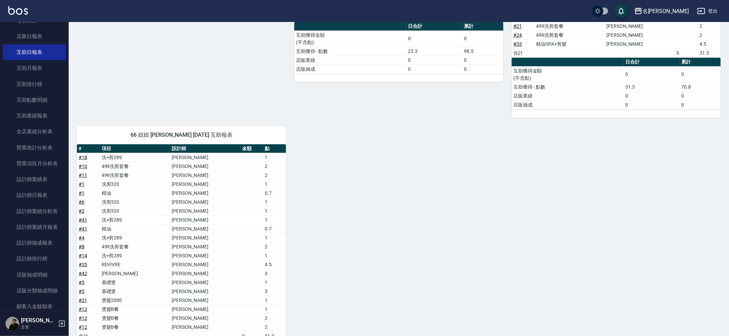
scroll to position [262, 0]
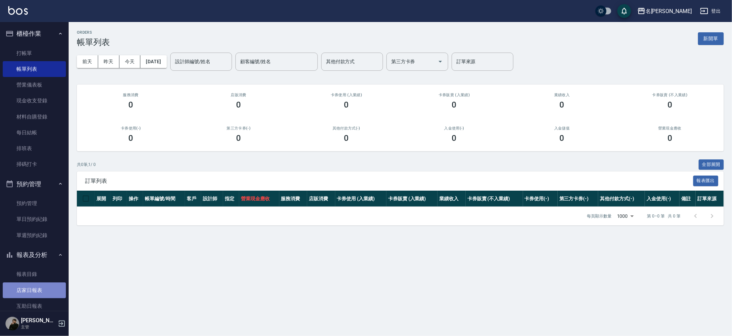
click at [37, 291] on link "店家日報表" at bounding box center [34, 290] width 63 height 16
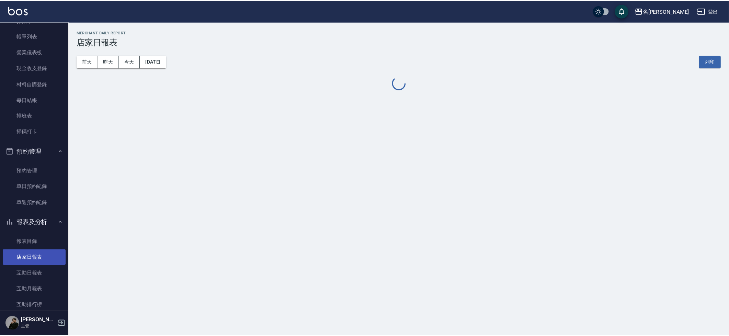
scroll to position [35, 0]
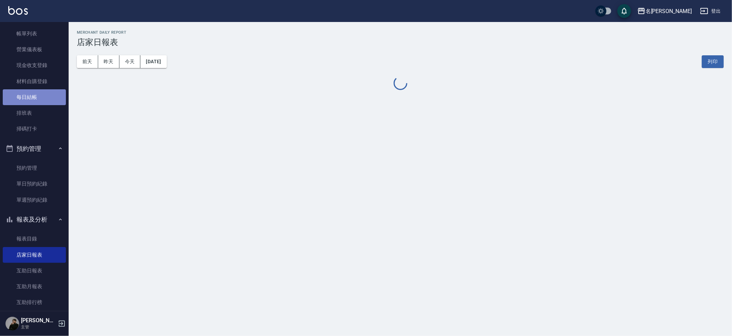
click at [37, 91] on link "每日結帳" at bounding box center [34, 97] width 63 height 16
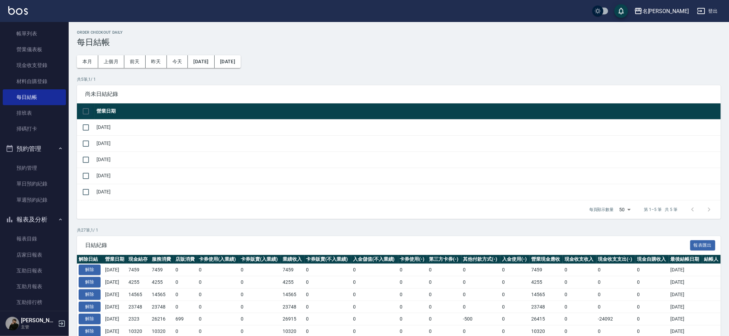
click at [90, 112] on input "checkbox" at bounding box center [86, 111] width 14 height 14
checkbox input "true"
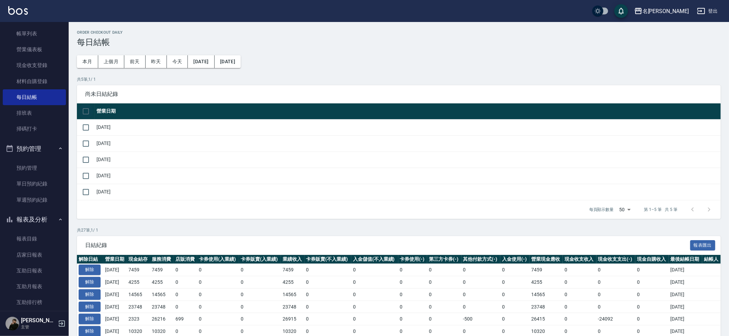
checkbox input "true"
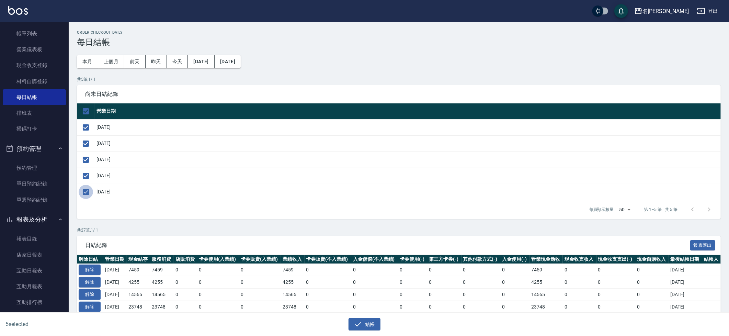
drag, startPoint x: 89, startPoint y: 187, endPoint x: 85, endPoint y: 187, distance: 4.2
click at [89, 187] on input "checkbox" at bounding box center [86, 192] width 14 height 14
checkbox input "false"
click at [362, 326] on icon "button" at bounding box center [358, 324] width 8 height 8
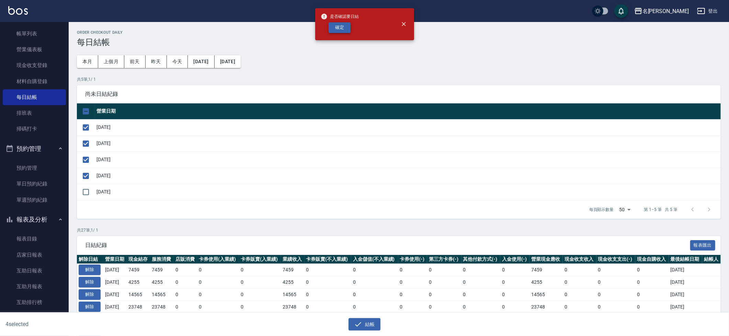
click at [343, 32] on button "確定" at bounding box center [340, 27] width 22 height 11
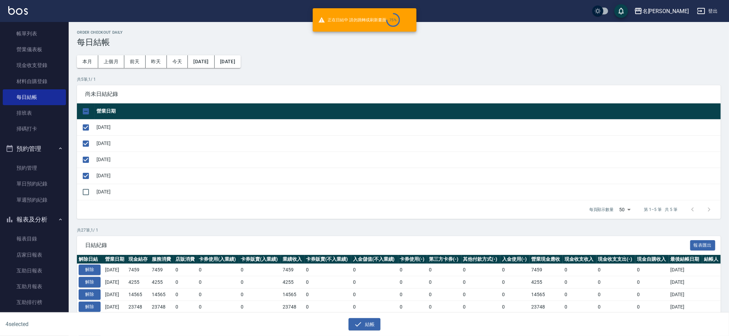
checkbox input "false"
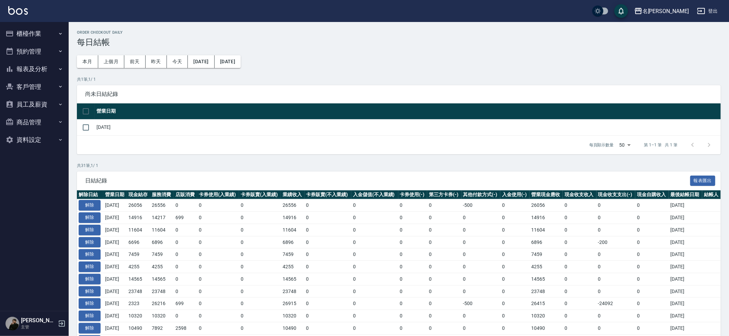
click at [20, 49] on button "預約管理" at bounding box center [34, 52] width 63 height 18
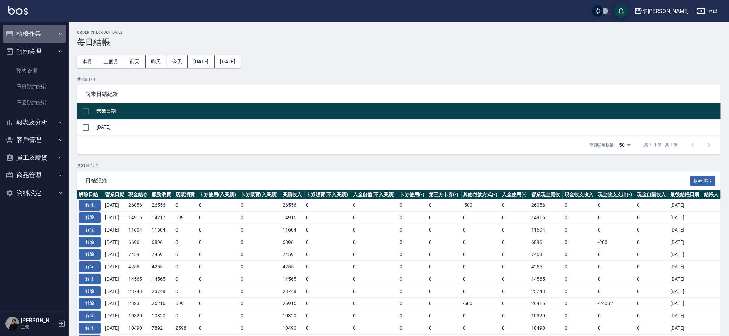
click at [53, 32] on button "櫃檯作業" at bounding box center [34, 34] width 63 height 18
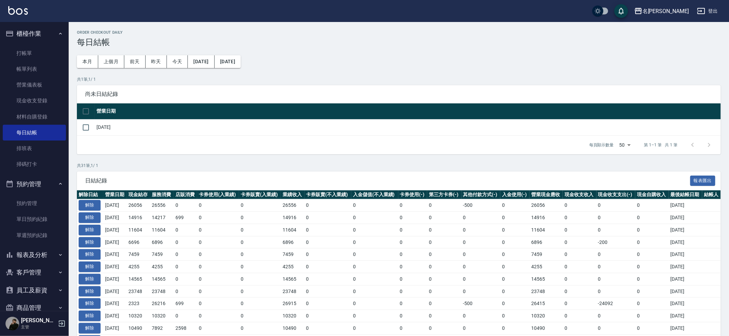
scroll to position [28, 0]
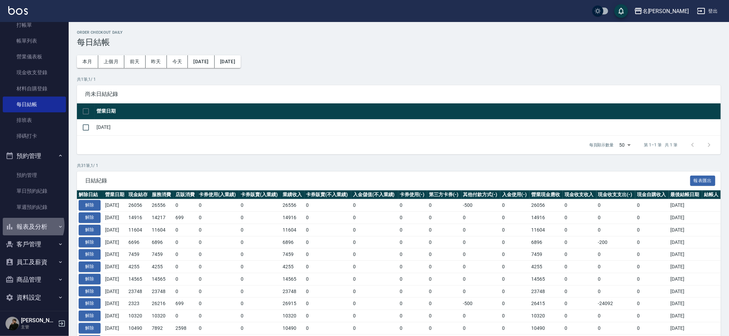
click at [32, 222] on button "報表及分析" at bounding box center [34, 227] width 63 height 18
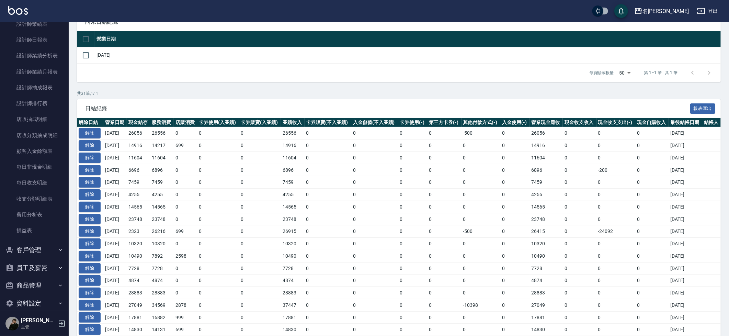
scroll to position [73, 0]
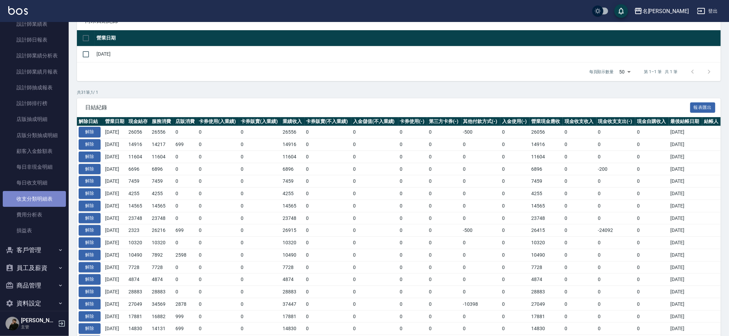
click at [53, 195] on link "收支分類明細表" at bounding box center [34, 199] width 63 height 16
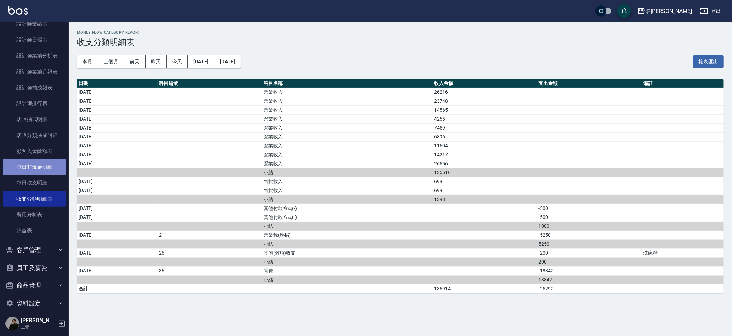
click at [40, 161] on link "每日非現金明細" at bounding box center [34, 167] width 63 height 16
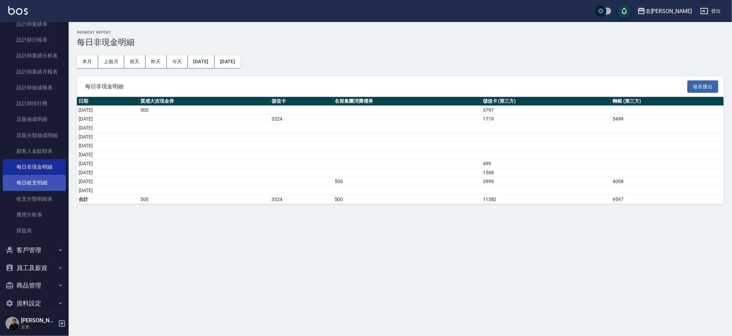
click at [43, 175] on link "每日收支明細" at bounding box center [34, 183] width 63 height 16
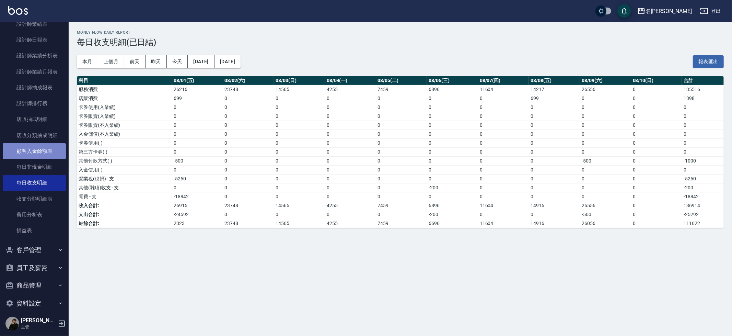
click at [38, 145] on link "顧客入金餘額表" at bounding box center [34, 151] width 63 height 16
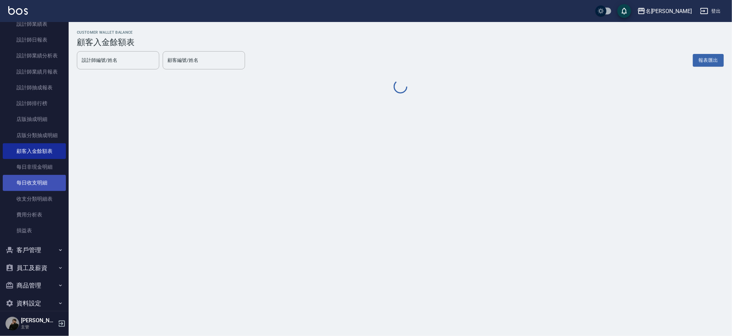
click at [35, 175] on link "每日收支明細" at bounding box center [34, 183] width 63 height 16
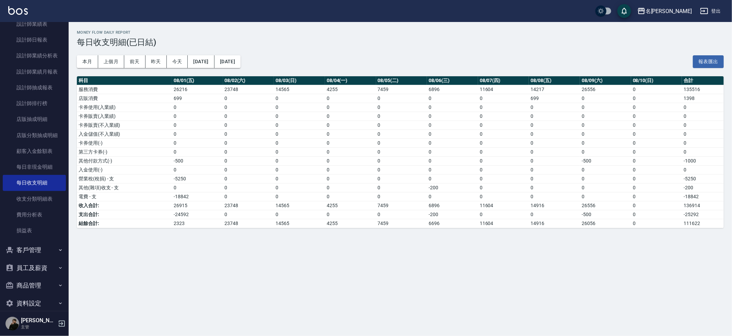
click at [181, 220] on td "2323" at bounding box center [197, 223] width 51 height 9
drag, startPoint x: 178, startPoint y: 219, endPoint x: 183, endPoint y: 219, distance: 5.5
click at [183, 219] on td "2323" at bounding box center [197, 223] width 51 height 9
drag, startPoint x: 205, startPoint y: 220, endPoint x: 243, endPoint y: 219, distance: 38.5
click at [243, 219] on tr "結餘合計: 2323 23748 14565 4255 7459 6696 11604 14916 26056 0 111622" at bounding box center [400, 223] width 647 height 9
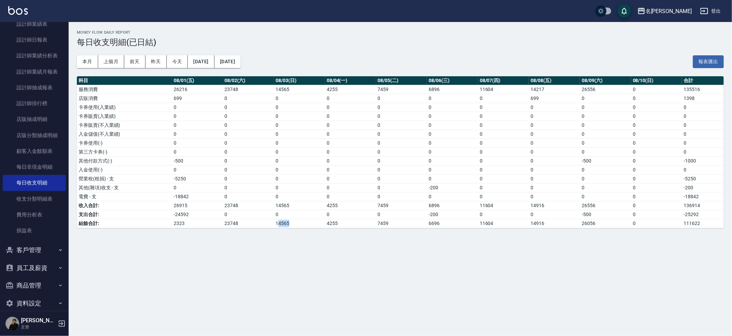
drag, startPoint x: 288, startPoint y: 218, endPoint x: 293, endPoint y: 218, distance: 4.5
click at [293, 219] on td "14565" at bounding box center [299, 223] width 51 height 9
drag, startPoint x: 314, startPoint y: 217, endPoint x: 347, endPoint y: 216, distance: 32.6
click at [344, 219] on tr "結餘合計: 2323 23748 14565 4255 7459 6696 11604 14916 26056 0 111622" at bounding box center [400, 223] width 647 height 9
drag, startPoint x: 370, startPoint y: 218, endPoint x: 428, endPoint y: 221, distance: 57.8
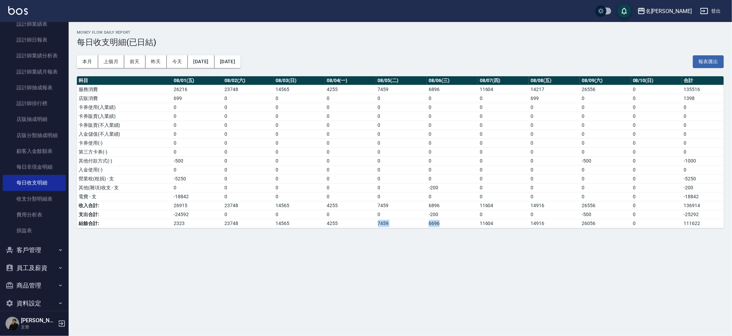
click at [429, 222] on tr "結餘合計: 2323 23748 14565 4255 7459 6696 11604 14916 26056 0 111622" at bounding box center [400, 223] width 647 height 9
drag, startPoint x: 479, startPoint y: 218, endPoint x: 535, endPoint y: 221, distance: 55.7
click at [535, 221] on tr "結餘合計: 2323 23748 14565 4255 7459 6696 11604 14916 26056 0 111622" at bounding box center [400, 223] width 647 height 9
drag, startPoint x: 521, startPoint y: 218, endPoint x: 570, endPoint y: 214, distance: 49.3
click at [570, 219] on tr "結餘合計: 2323 23748 14565 4255 7459 6696 11604 14916 26056 0 111622" at bounding box center [400, 223] width 647 height 9
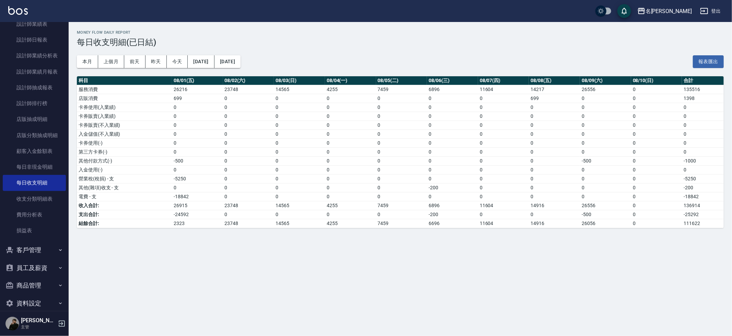
drag, startPoint x: 564, startPoint y: 217, endPoint x: 567, endPoint y: 217, distance: 3.8
click at [568, 219] on td "14916" at bounding box center [554, 223] width 51 height 9
drag, startPoint x: 540, startPoint y: 218, endPoint x: 554, endPoint y: 220, distance: 14.2
click at [554, 220] on td "14916" at bounding box center [554, 223] width 51 height 9
drag, startPoint x: 580, startPoint y: 218, endPoint x: 604, endPoint y: 217, distance: 24.4
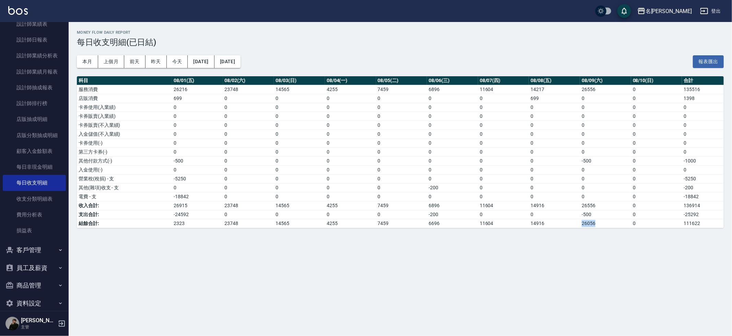
click at [604, 219] on tr "結餘合計: 2323 23748 14565 4255 7459 6696 11604 14916 26056 0 111622" at bounding box center [400, 223] width 647 height 9
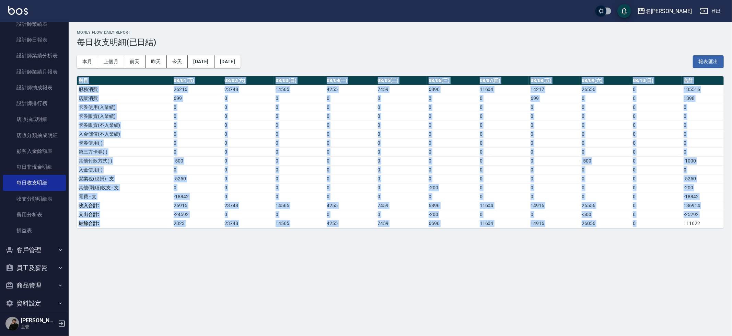
drag, startPoint x: 697, startPoint y: 217, endPoint x: 732, endPoint y: 226, distance: 36.4
click at [732, 226] on div "Money Flow Daily Report 每日收支明細(已日結) 本月 上個月 前天 昨天 今天 2025/08/01 2025/08/10 報表匯出 …" at bounding box center [401, 129] width 664 height 214
